Goal: Task Accomplishment & Management: Complete application form

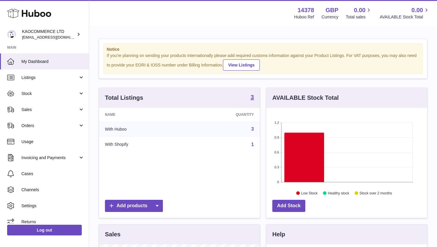
scroll to position [93, 161]
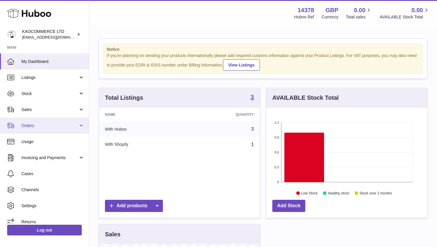
click at [59, 126] on span "Orders" at bounding box center [49, 126] width 57 height 6
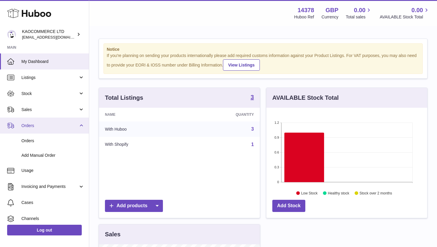
click at [59, 126] on span "Orders" at bounding box center [49, 126] width 57 height 6
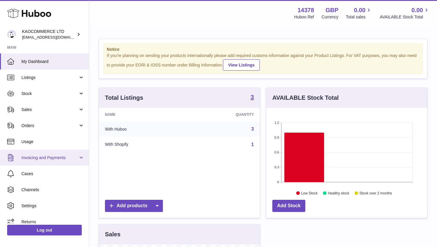
click at [57, 158] on span "Invoicing and Payments" at bounding box center [49, 158] width 57 height 6
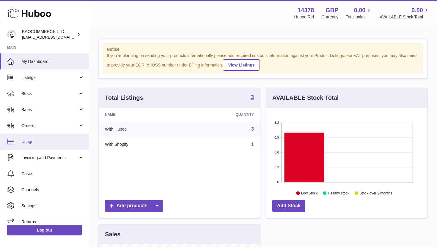
scroll to position [7, 0]
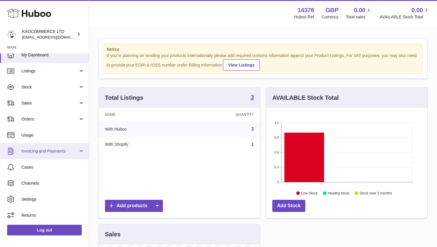
click at [65, 149] on span "Invoicing and Payments" at bounding box center [49, 152] width 57 height 6
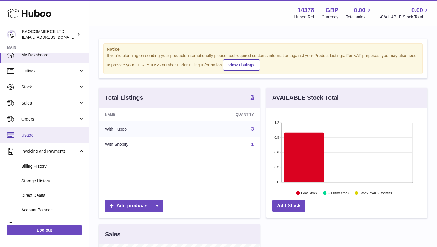
scroll to position [11, 0]
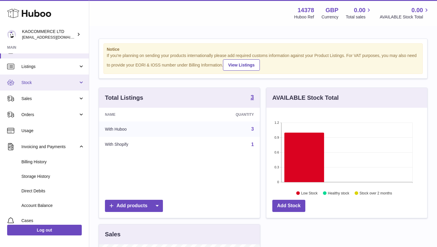
click at [59, 86] on link "Stock" at bounding box center [44, 83] width 89 height 16
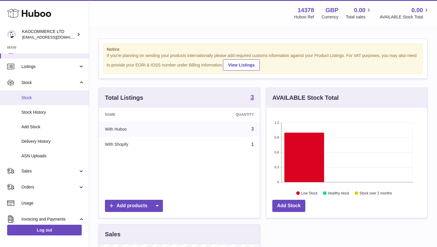
click at [51, 101] on link "Stock" at bounding box center [44, 98] width 89 height 15
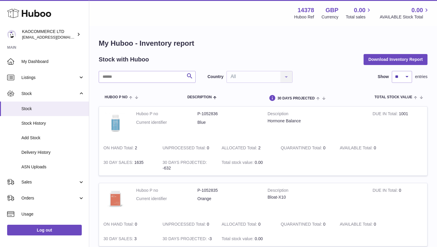
click at [120, 117] on img at bounding box center [115, 123] width 24 height 24
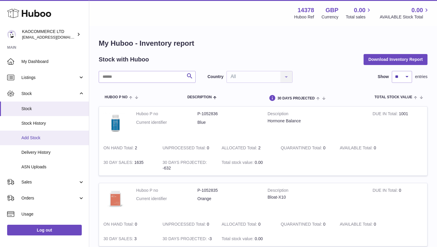
click at [39, 136] on span "Add Stock" at bounding box center [52, 138] width 63 height 6
click at [44, 137] on span "Add Stock" at bounding box center [52, 138] width 63 height 6
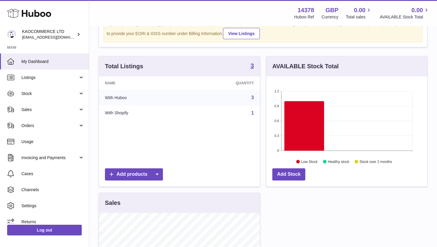
scroll to position [78, 0]
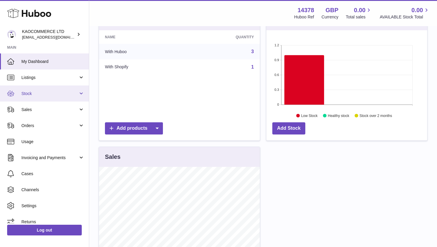
click at [57, 92] on span "Stock" at bounding box center [49, 94] width 57 height 6
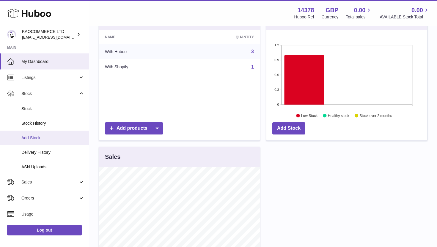
click at [48, 139] on span "Add Stock" at bounding box center [52, 138] width 63 height 6
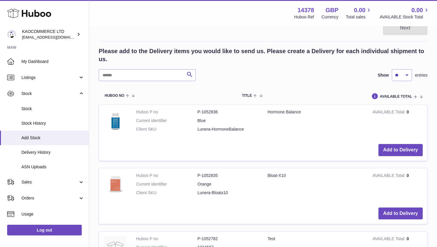
scroll to position [46, 0]
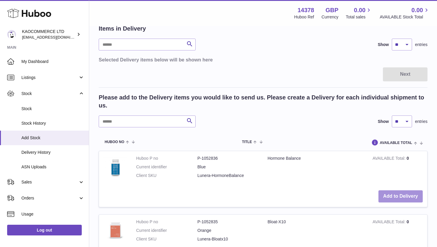
click at [387, 197] on button "Add to Delivery" at bounding box center [400, 197] width 44 height 12
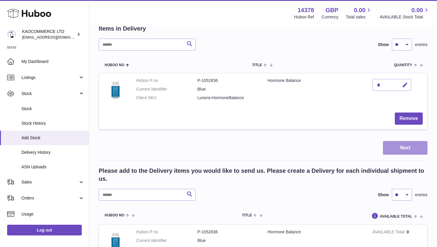
click at [396, 146] on button "Next" at bounding box center [405, 148] width 45 height 14
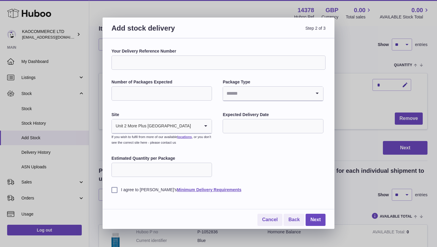
click at [172, 65] on input "Your Delivery Reference Number" at bounding box center [218, 63] width 214 height 14
click at [168, 65] on input "**********" at bounding box center [218, 63] width 214 height 14
type input "**********"
click at [147, 95] on input "Number of Packages Expected" at bounding box center [161, 93] width 100 height 14
type input "**"
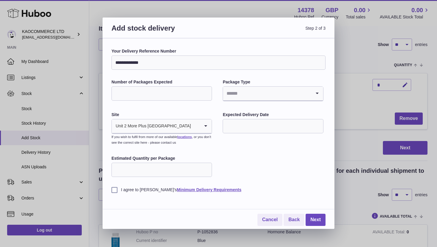
click at [260, 92] on input "Search for option" at bounding box center [267, 94] width 88 height 14
click at [244, 133] on li "Boxes" at bounding box center [272, 134] width 99 height 12
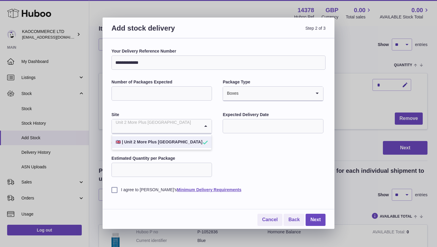
click at [161, 129] on div "Unit 2 More Plus Central Park" at bounding box center [156, 126] width 88 height 14
click at [170, 109] on div "**********" at bounding box center [218, 120] width 214 height 144
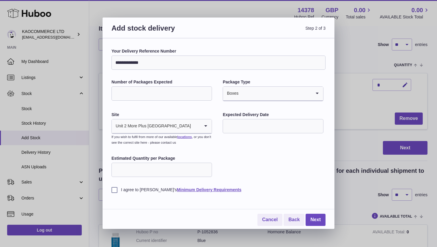
click at [243, 127] on input "text" at bounding box center [273, 126] width 100 height 14
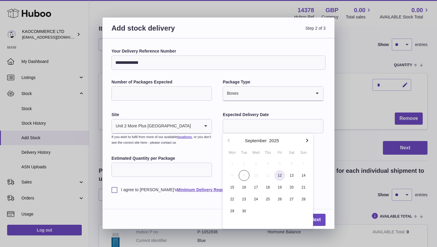
click at [275, 177] on span "12" at bounding box center [279, 175] width 11 height 11
type input "**********"
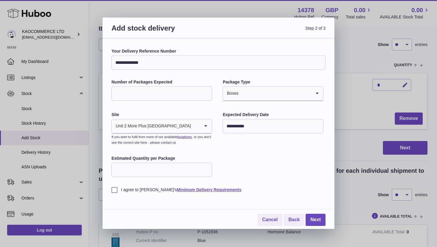
click at [152, 171] on input "Estimated Quantity per Package" at bounding box center [161, 170] width 100 height 14
type input "***"
click at [121, 190] on label "I agree to Huboo's Minimum Delivery Requirements" at bounding box center [218, 190] width 214 height 6
click at [321, 219] on link "Next" at bounding box center [316, 220] width 20 height 12
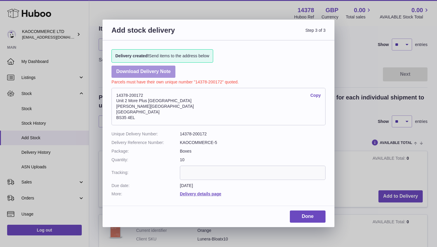
click at [162, 71] on link "Download Delivery Note" at bounding box center [143, 72] width 64 height 12
